Goal: Communication & Community: Share content

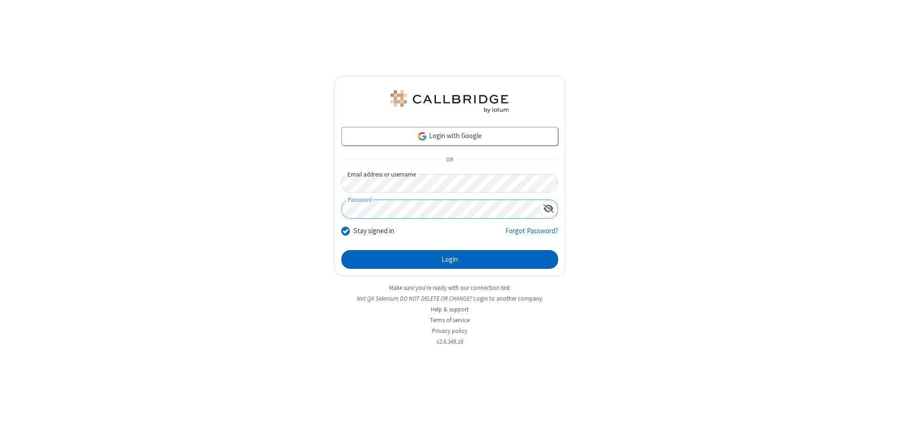
click at [450, 259] on button "Login" at bounding box center [449, 259] width 217 height 19
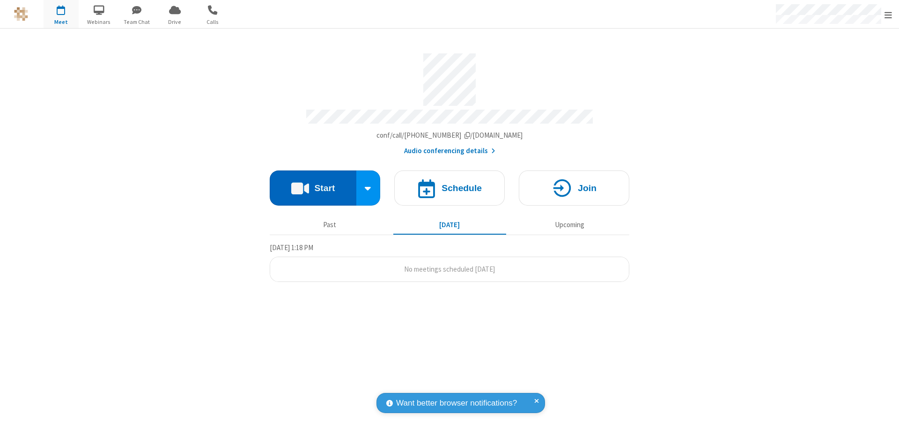
click at [313, 184] on button "Start" at bounding box center [313, 187] width 87 height 35
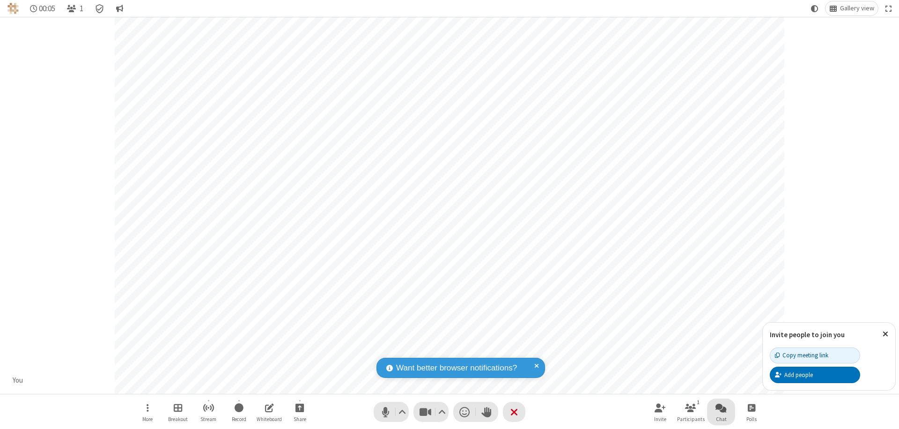
click at [721, 407] on span "Open chat" at bounding box center [721, 408] width 11 height 12
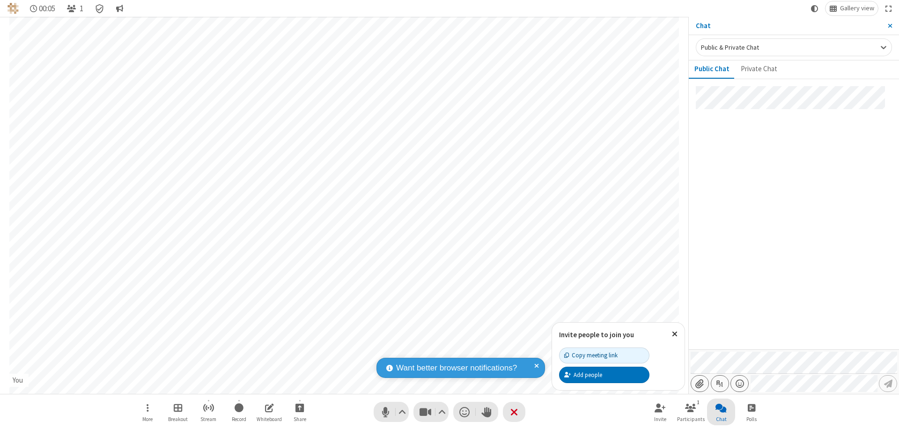
type input "C:\fakepath\doc_test.docx"
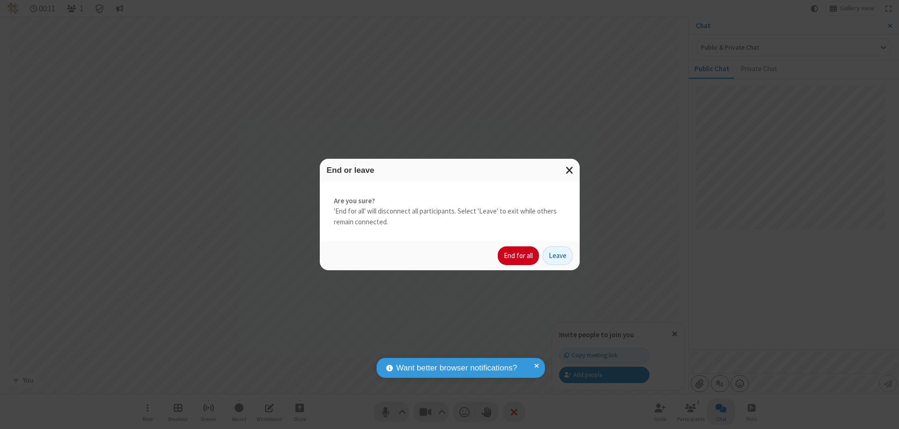
click at [519, 256] on button "End for all" at bounding box center [518, 255] width 41 height 19
